Goal: Use online tool/utility: Utilize a website feature to perform a specific function

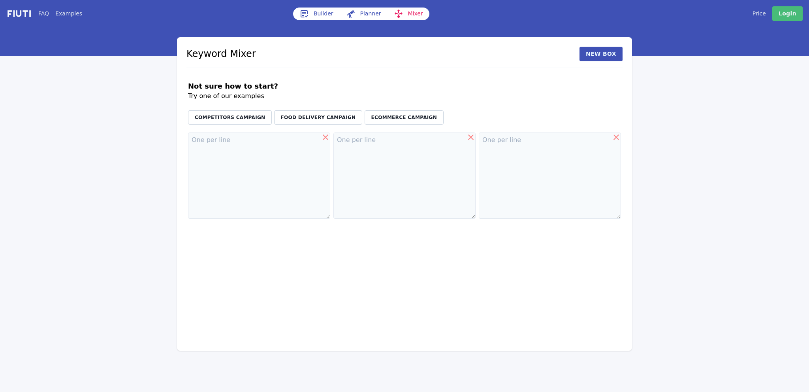
click at [328, 12] on link "Builder" at bounding box center [316, 14] width 47 height 13
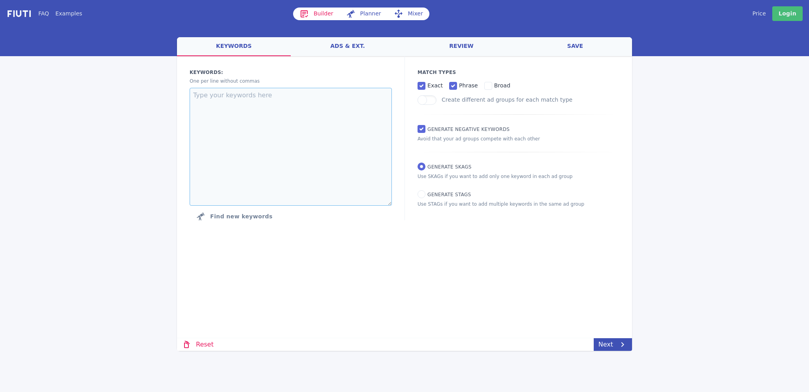
click at [263, 104] on textarea at bounding box center [291, 147] width 202 height 118
click at [251, 104] on textarea "To enrich screen reader interactions, please activate Accessibility in Grammarl…" at bounding box center [291, 147] width 202 height 118
paste textarea "grind by weight brew by weight espresso espresso machine with integrated scale …"
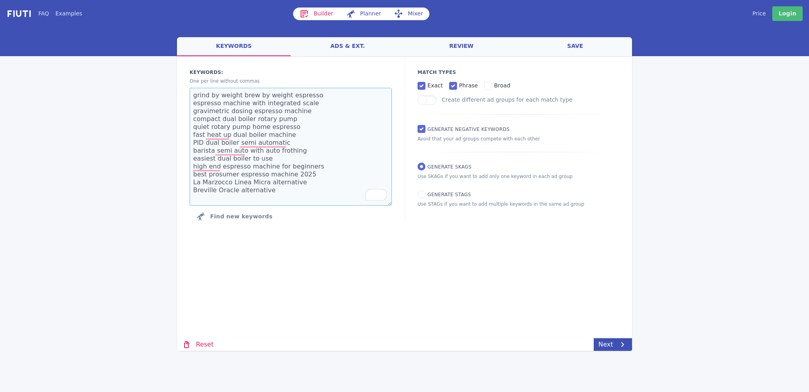
type textarea "grind by weight brew by weight espresso espresso machine with integrated scale …"
click at [423, 130] on input "Generate Negative keywords" at bounding box center [422, 129] width 8 height 8
checkbox input "false"
click at [609, 346] on link "Next" at bounding box center [613, 344] width 38 height 13
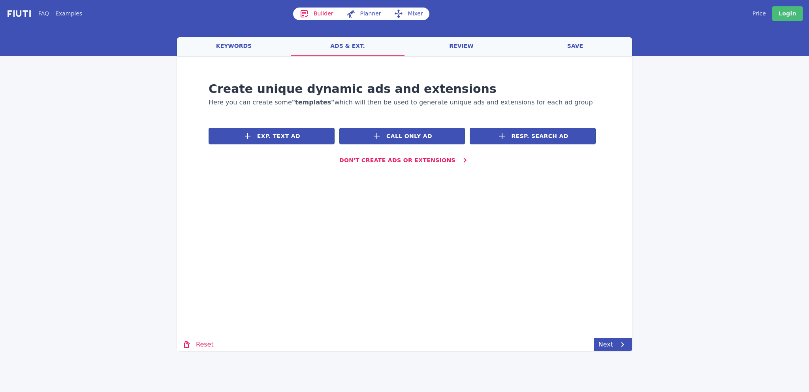
click at [235, 50] on link "keywords" at bounding box center [234, 46] width 114 height 19
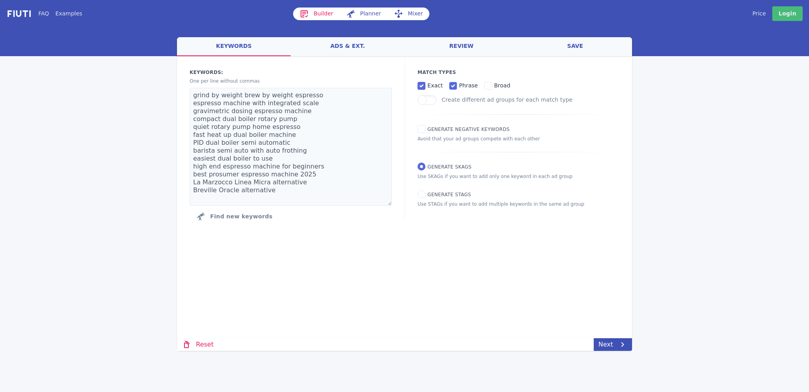
click at [452, 87] on input "phrase" at bounding box center [453, 86] width 8 height 8
click at [450, 87] on input "phrase" at bounding box center [453, 86] width 8 height 8
checkbox input "true"
click at [335, 193] on textarea "grind by weight brew by weight espresso espresso machine with integrated scale …" at bounding box center [291, 147] width 202 height 118
type textarea "grind by weight brew by weight espresso espresso machine with integrated scale …"
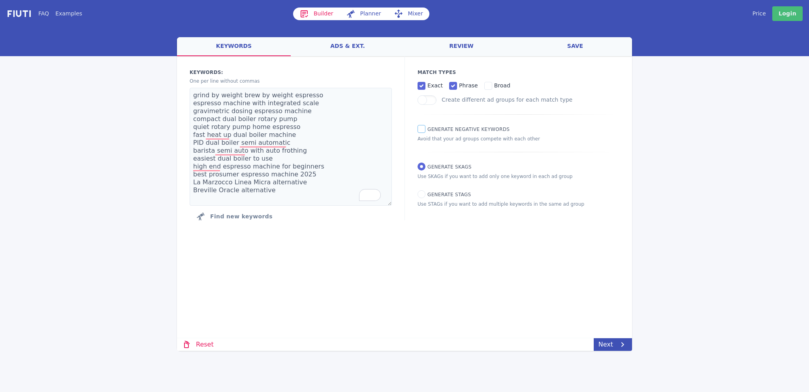
click at [419, 133] on input "Generate Negative keywords" at bounding box center [422, 129] width 8 height 8
checkbox input "true"
click at [607, 347] on link "Next" at bounding box center [613, 344] width 38 height 13
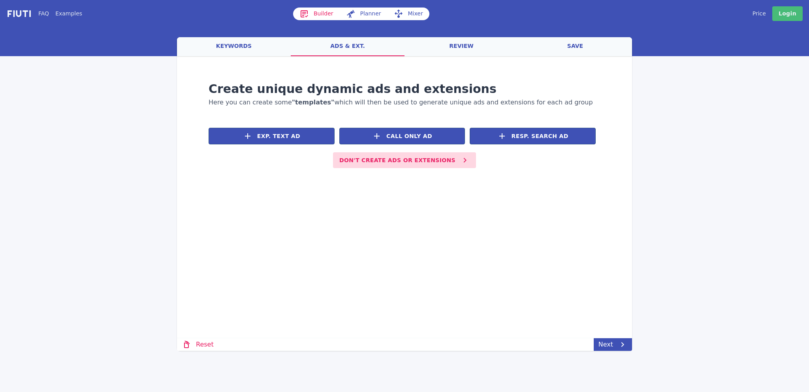
click at [411, 166] on button "Don't create ads or extensions" at bounding box center [404, 160] width 143 height 16
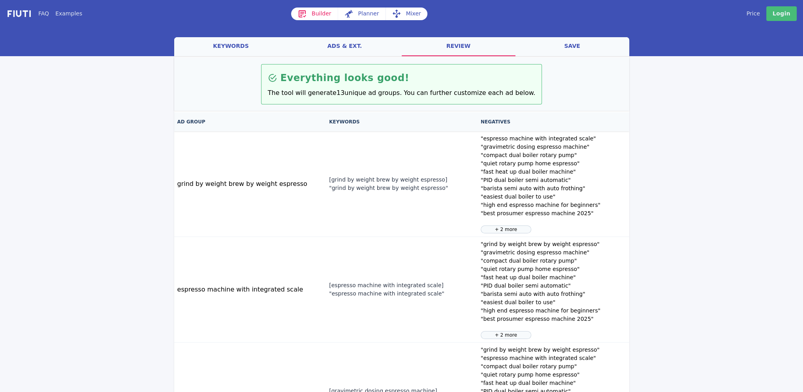
click at [342, 45] on link "ads & ext." at bounding box center [345, 46] width 114 height 19
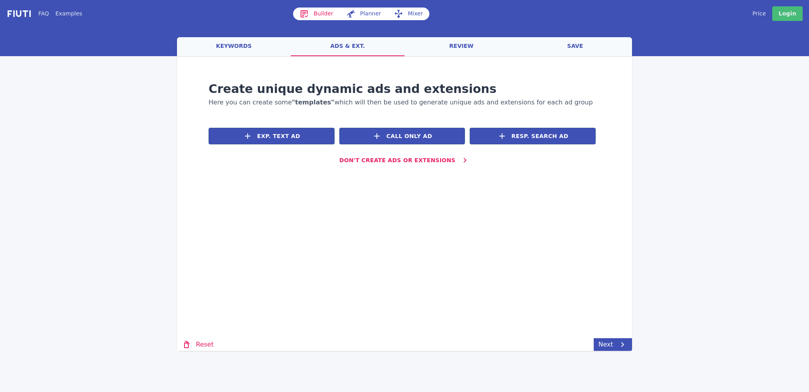
click at [232, 45] on link "keywords" at bounding box center [234, 46] width 114 height 19
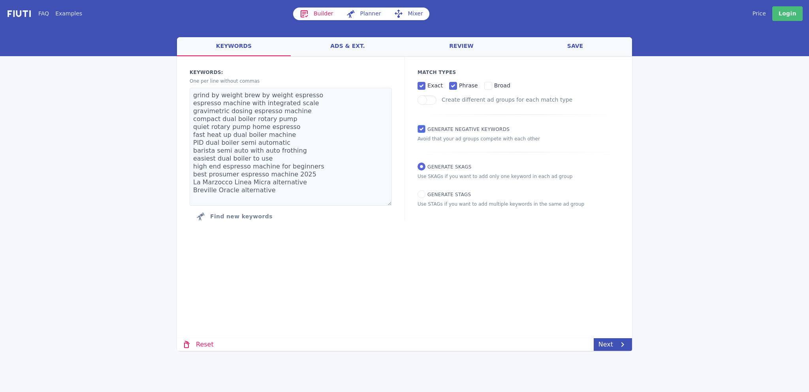
click at [423, 130] on input "Generate Negative keywords" at bounding box center [422, 129] width 8 height 8
checkbox input "false"
click at [615, 341] on link "Next" at bounding box center [613, 344] width 38 height 13
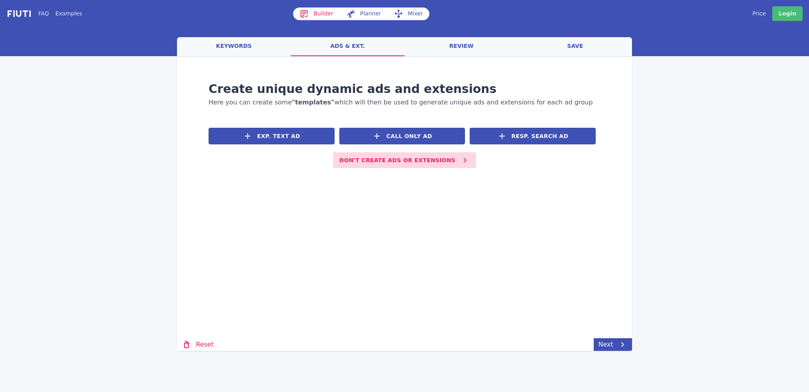
click at [437, 159] on button "Don't create ads or extensions" at bounding box center [404, 160] width 143 height 16
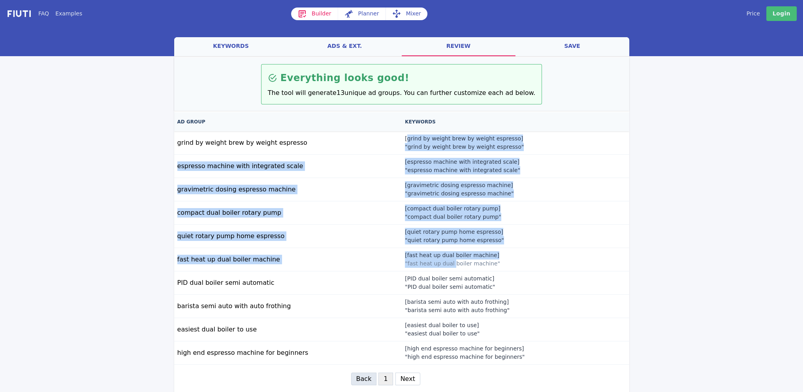
drag, startPoint x: 409, startPoint y: 139, endPoint x: 457, endPoint y: 262, distance: 131.7
click at [457, 262] on tbody "grind by weight brew by weight espresso [grind by weight brew by weight espress…" at bounding box center [401, 247] width 455 height 233
click at [515, 181] on p "[gravimetric dosing espresso machine]" at bounding box center [468, 185] width 126 height 8
